Goal: Task Accomplishment & Management: Manage account settings

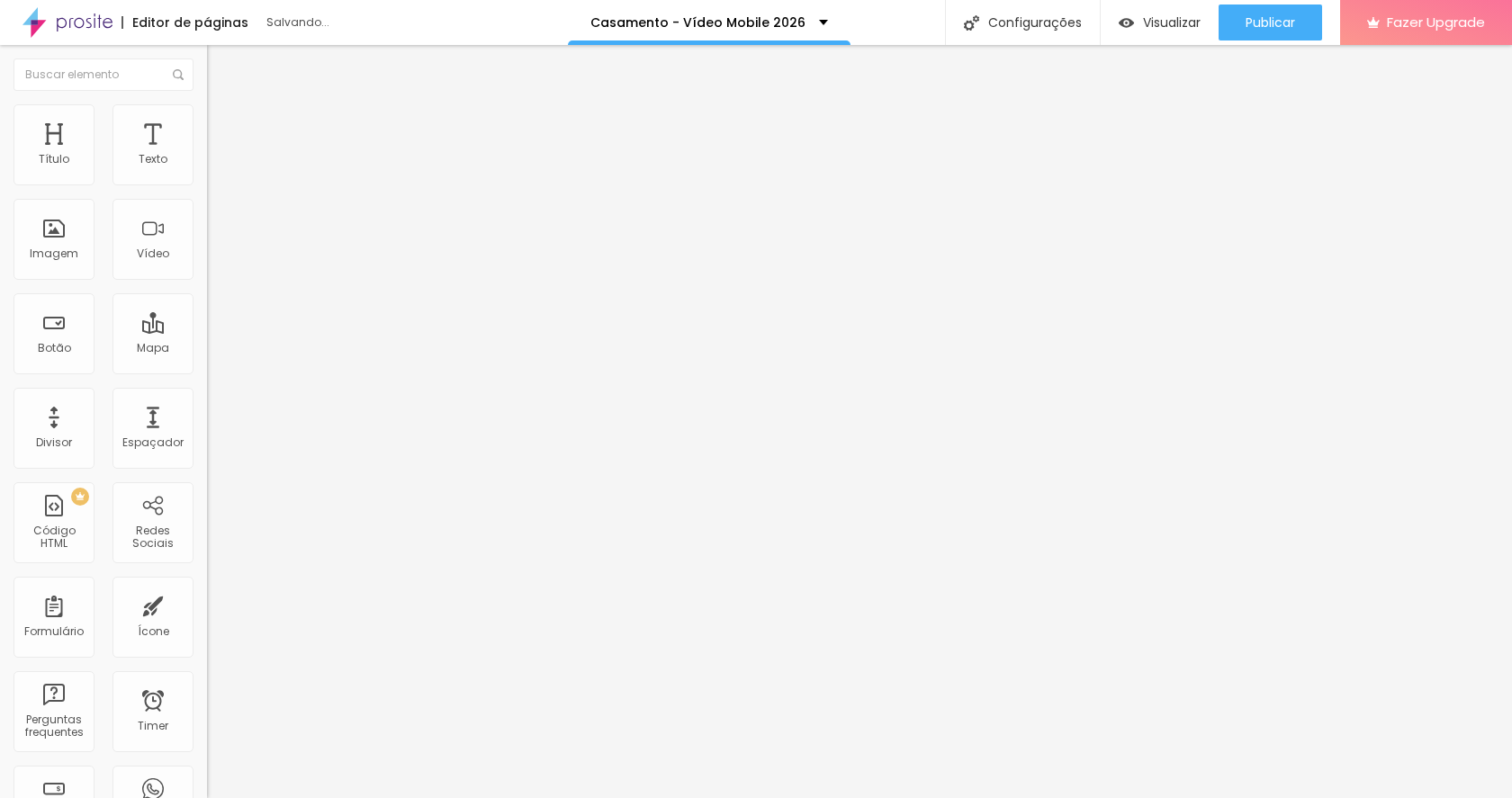
click at [207, 155] on span "Trocar imagem" at bounding box center [256, 147] width 98 height 16
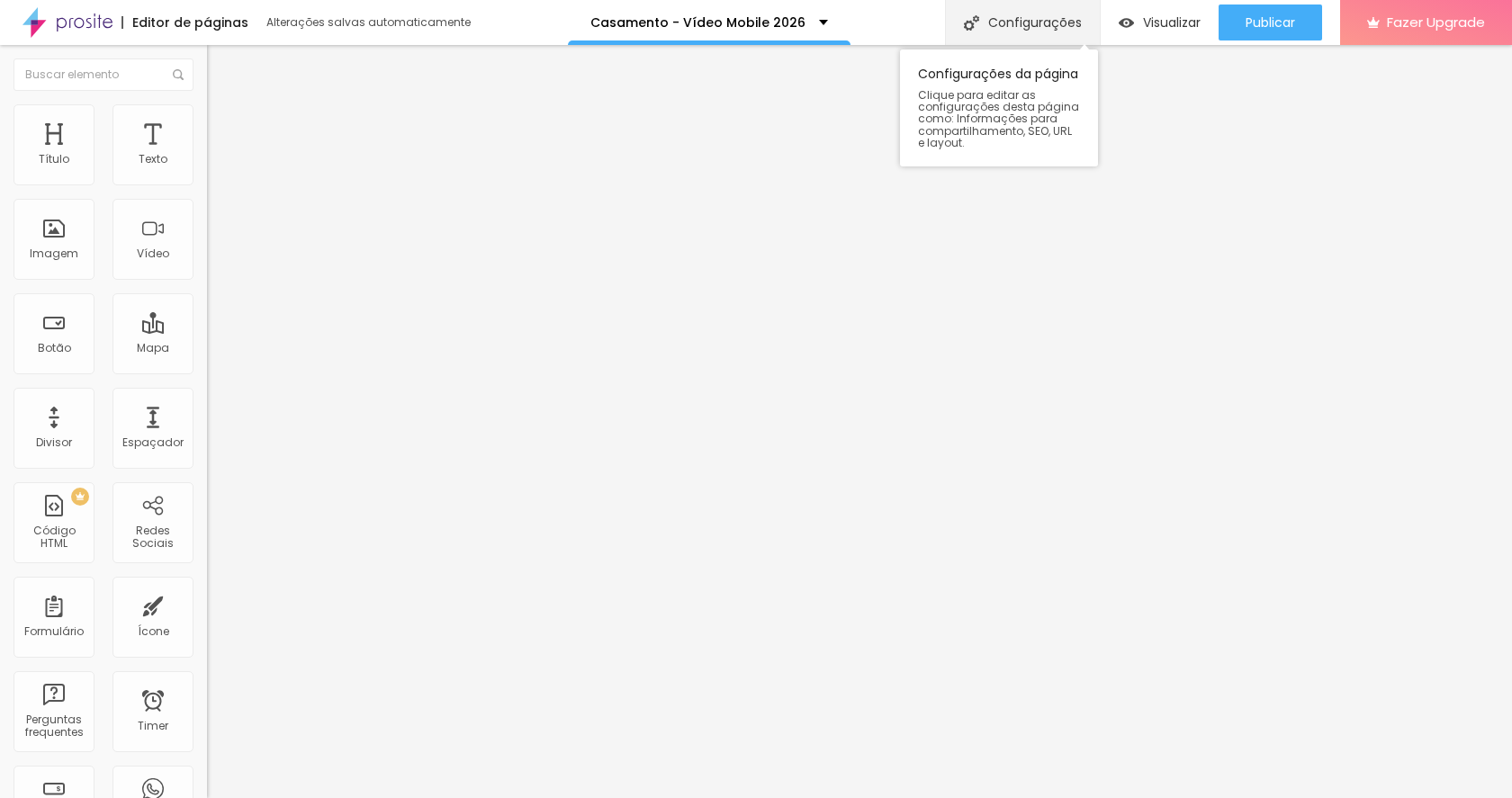
click at [1040, 16] on div "Configurações" at bounding box center [1023, 22] width 155 height 45
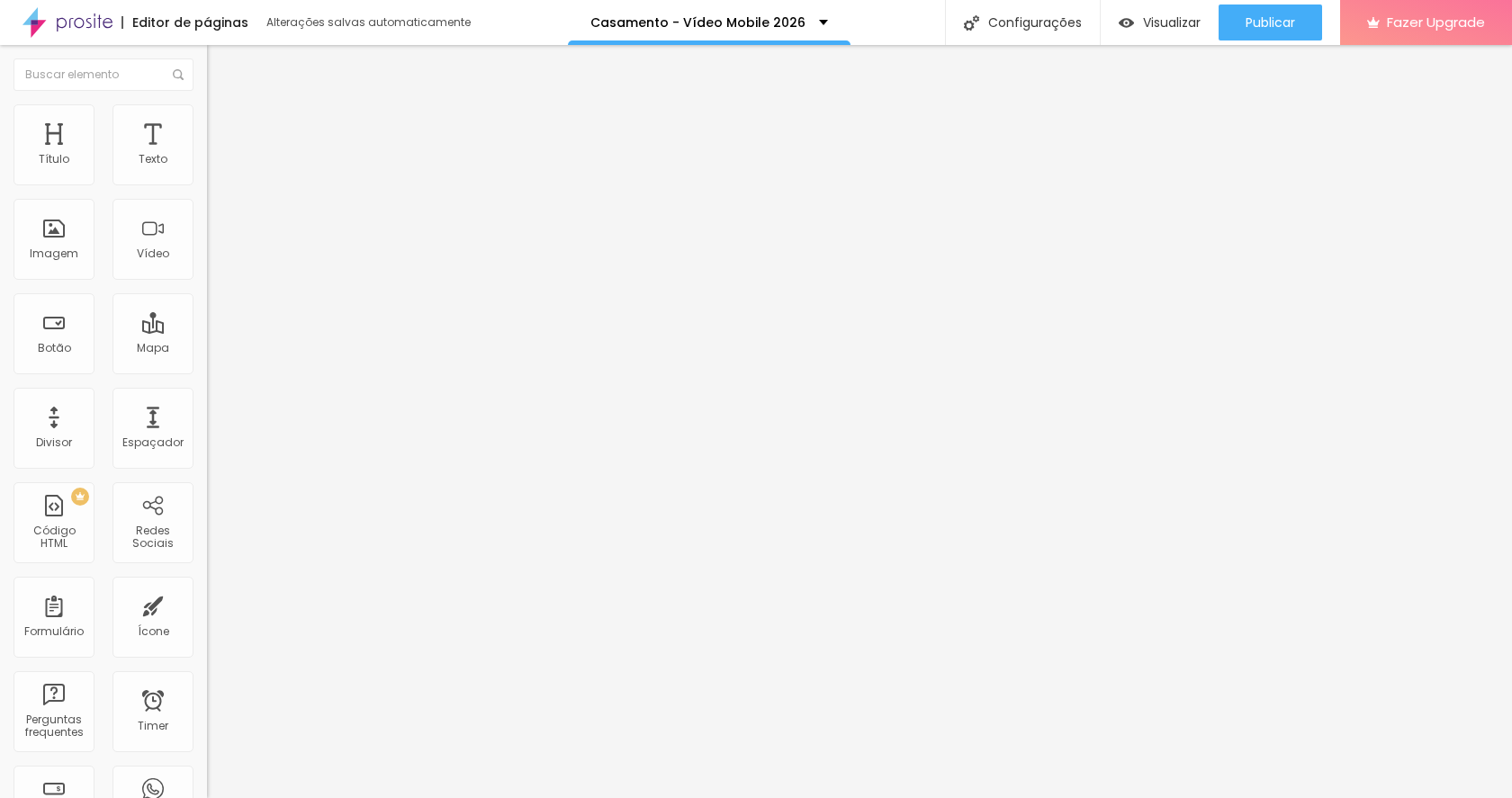
drag, startPoint x: 823, startPoint y: 275, endPoint x: 686, endPoint y: 283, distance: 137.2
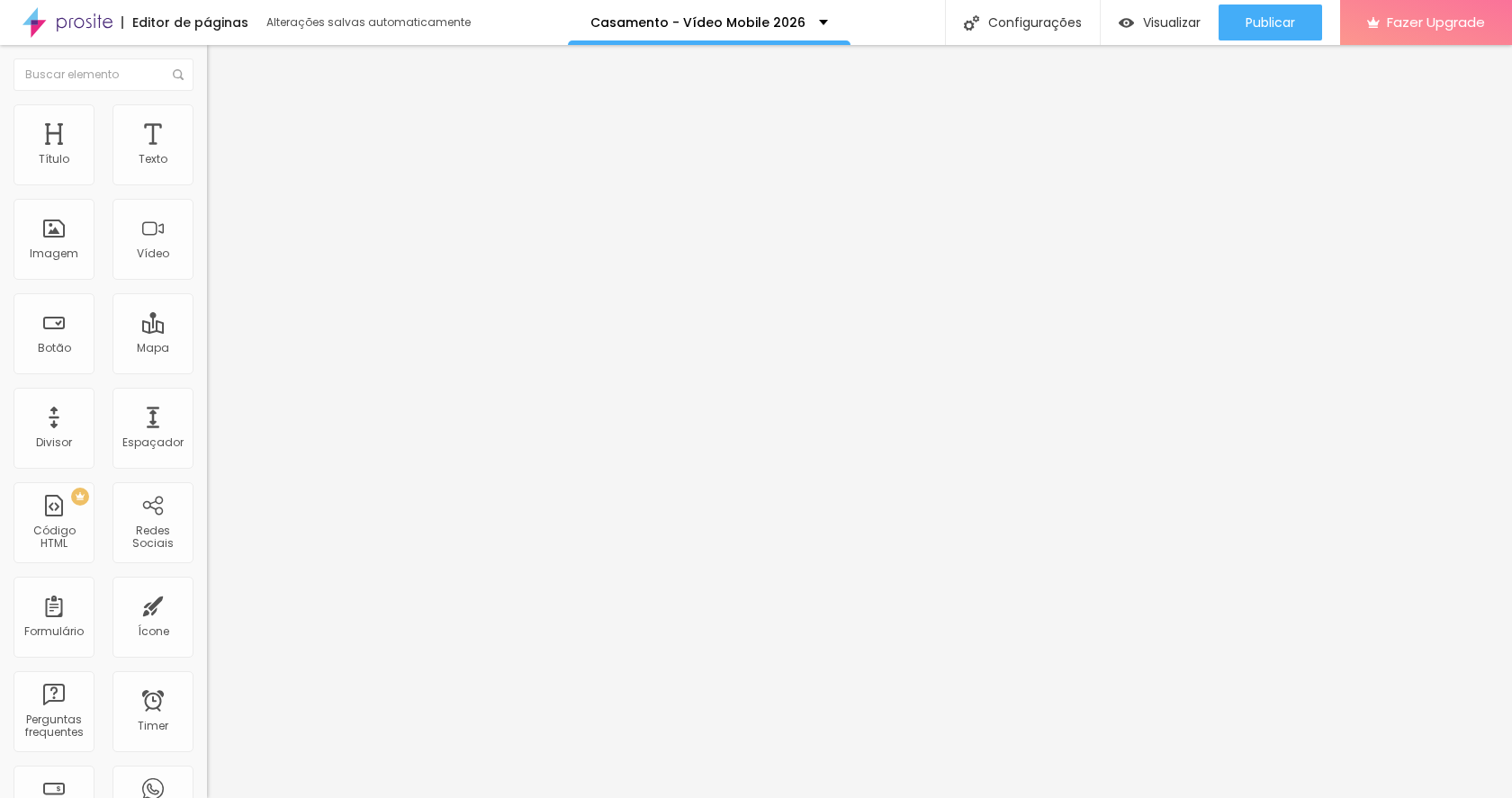
type input "/casamento-videomobile"
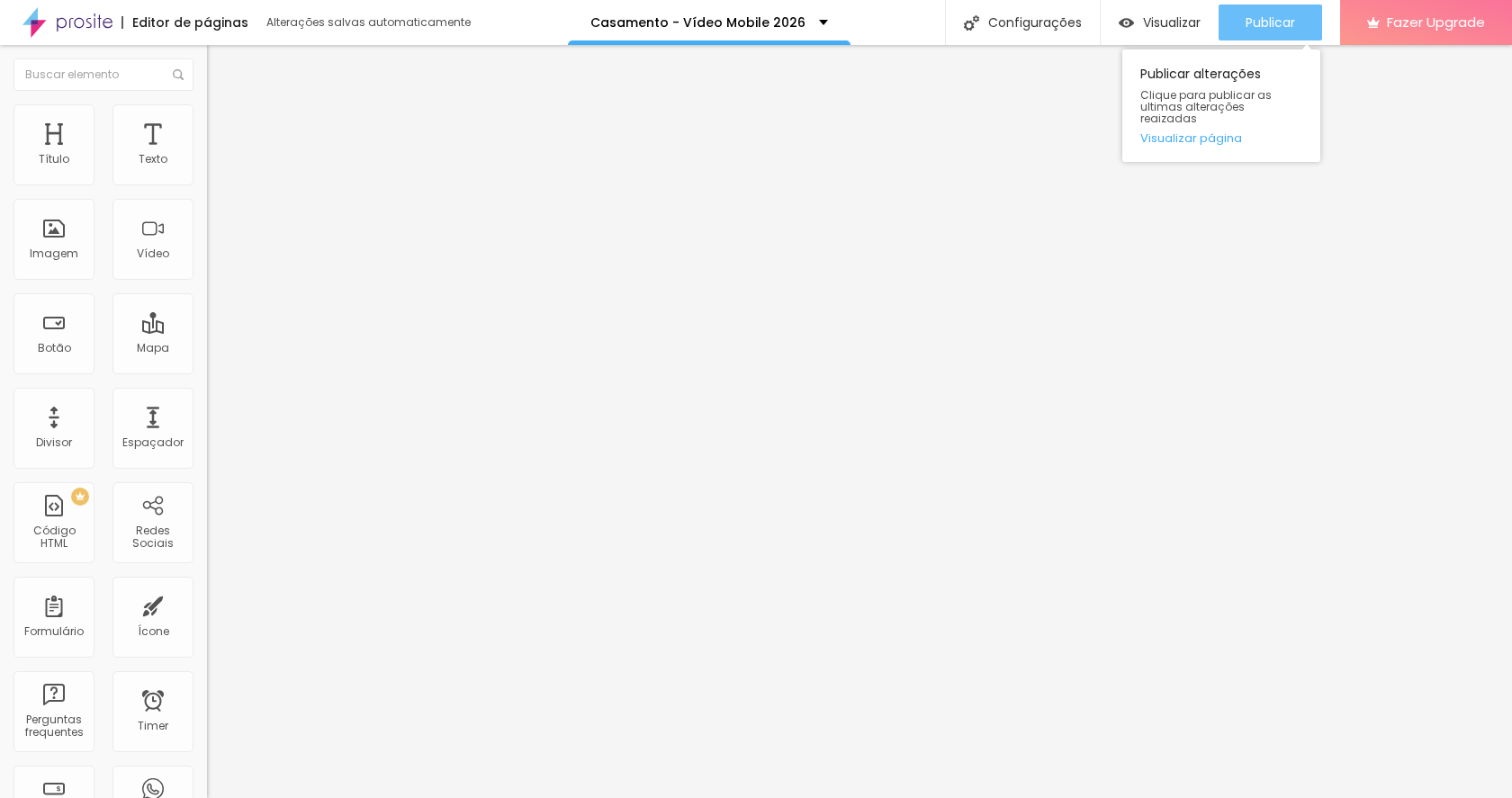
click at [1250, 9] on div "Publicar" at bounding box center [1271, 22] width 50 height 36
click at [1193, 132] on link "Visualizar página" at bounding box center [1222, 137] width 162 height 12
click at [1288, 20] on span "Publicar" at bounding box center [1271, 23] width 50 height 15
click at [1278, 19] on span "Publicar" at bounding box center [1271, 23] width 50 height 15
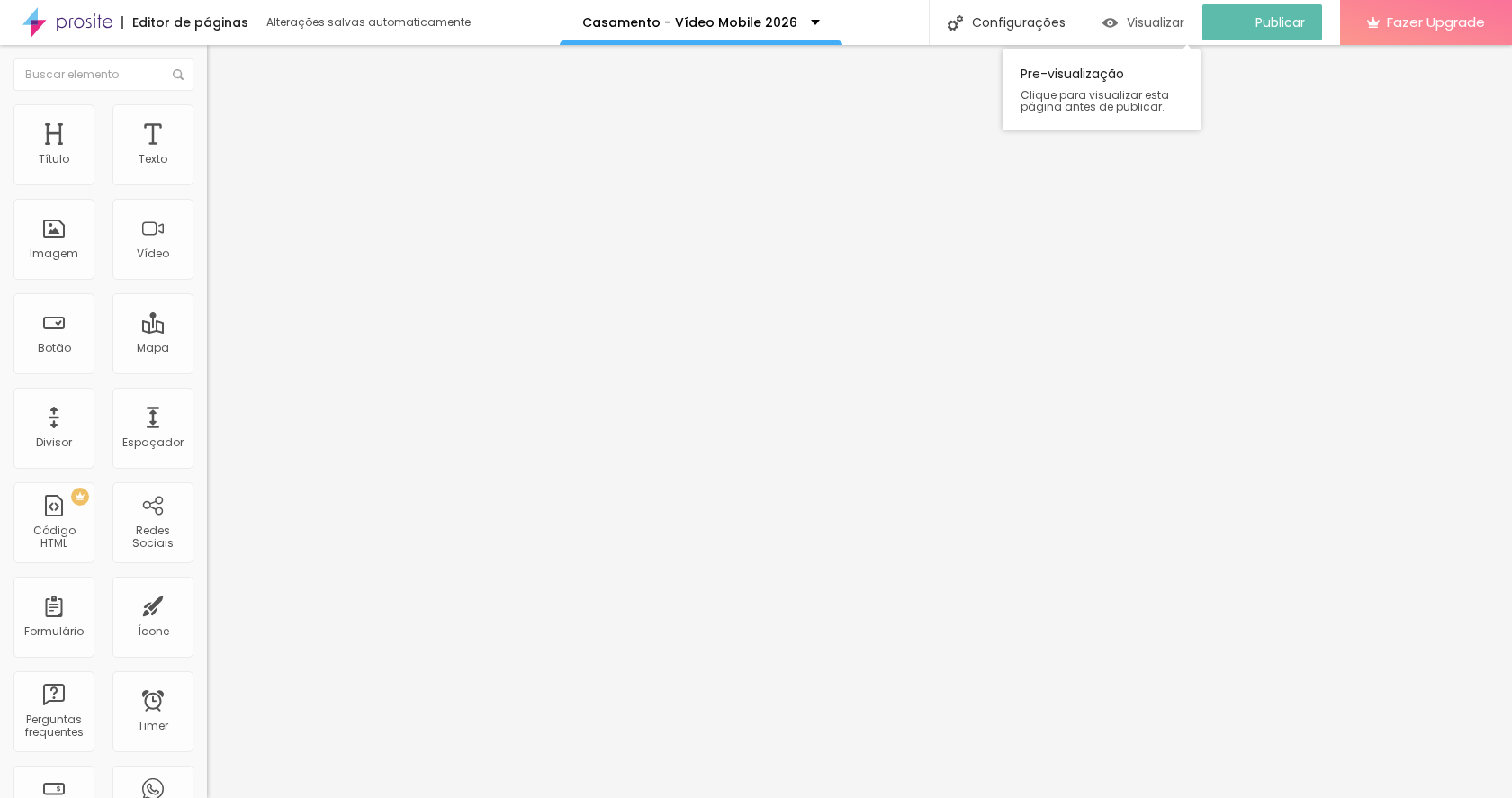
click at [1182, 21] on span "Visualizar" at bounding box center [1156, 23] width 57 height 15
